Goal: Task Accomplishment & Management: Complete application form

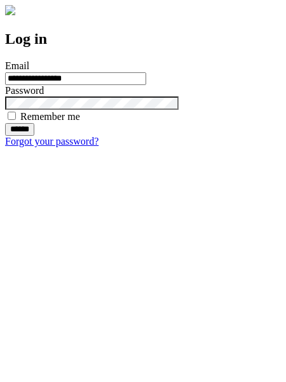
type input "**********"
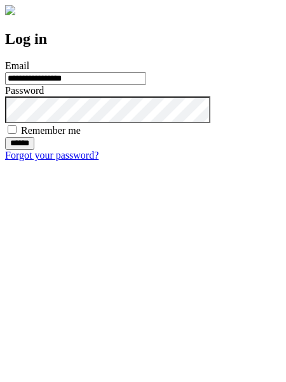
click at [34, 150] on input "******" at bounding box center [19, 143] width 29 height 13
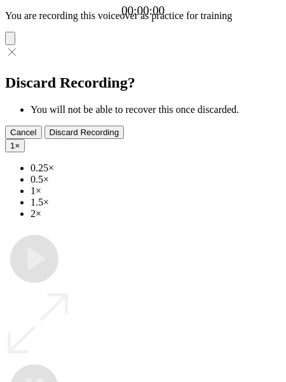
type input "**********"
